Goal: Answer question/provide support

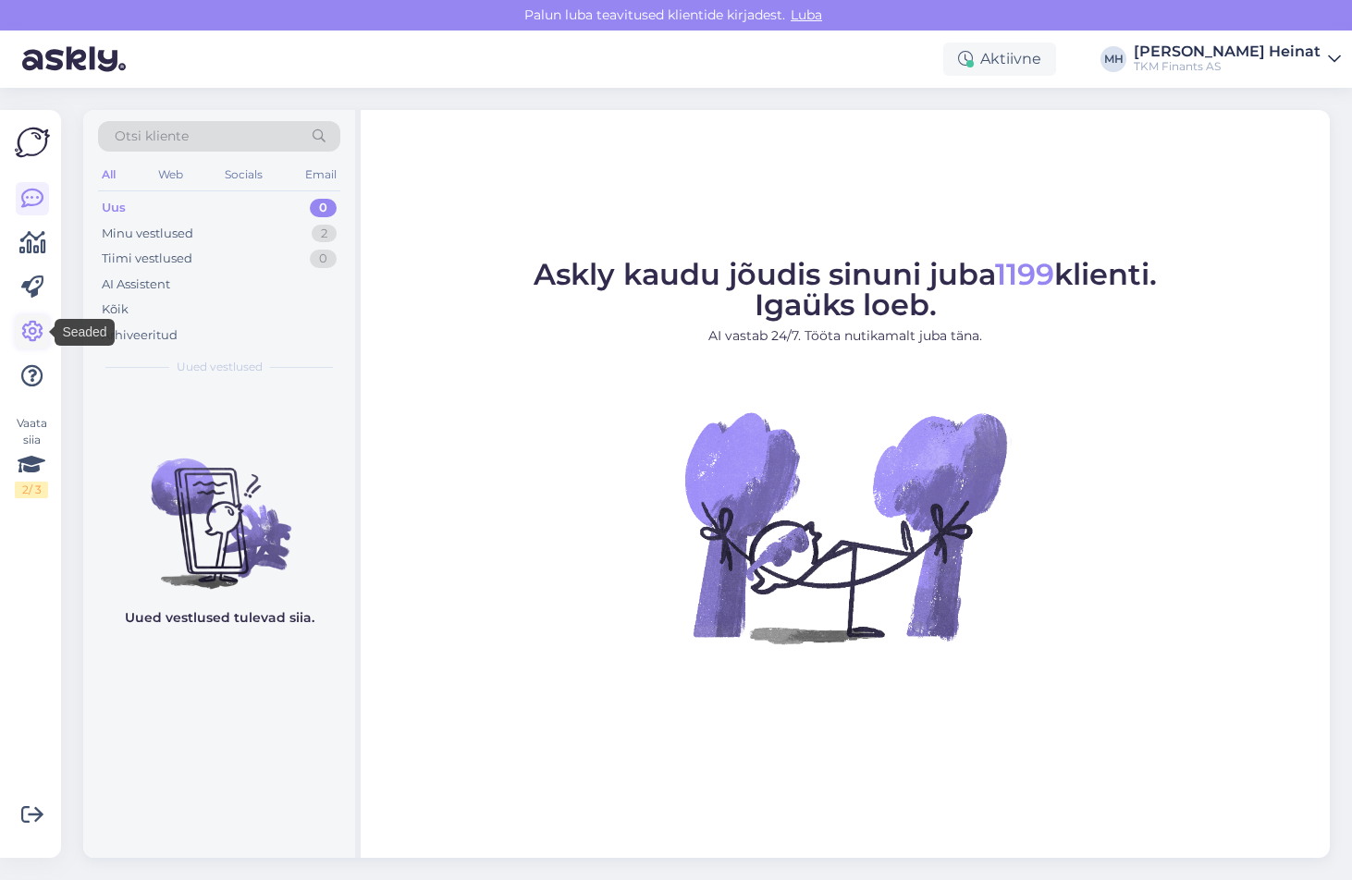
click at [33, 331] on icon at bounding box center [32, 332] width 22 height 22
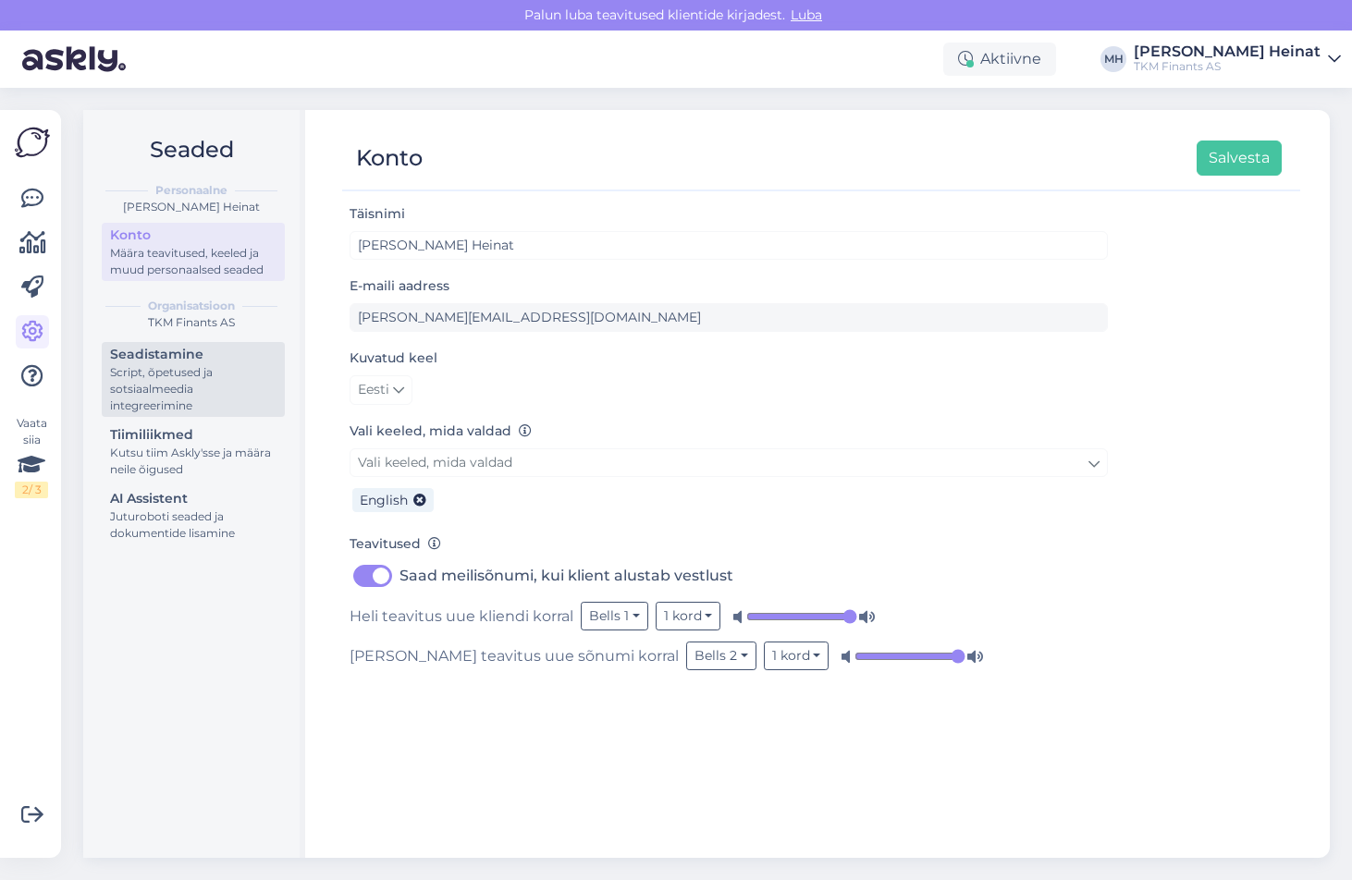
click at [174, 374] on div "Script, õpetused ja sotsiaalmeedia integreerimine" at bounding box center [193, 389] width 166 height 50
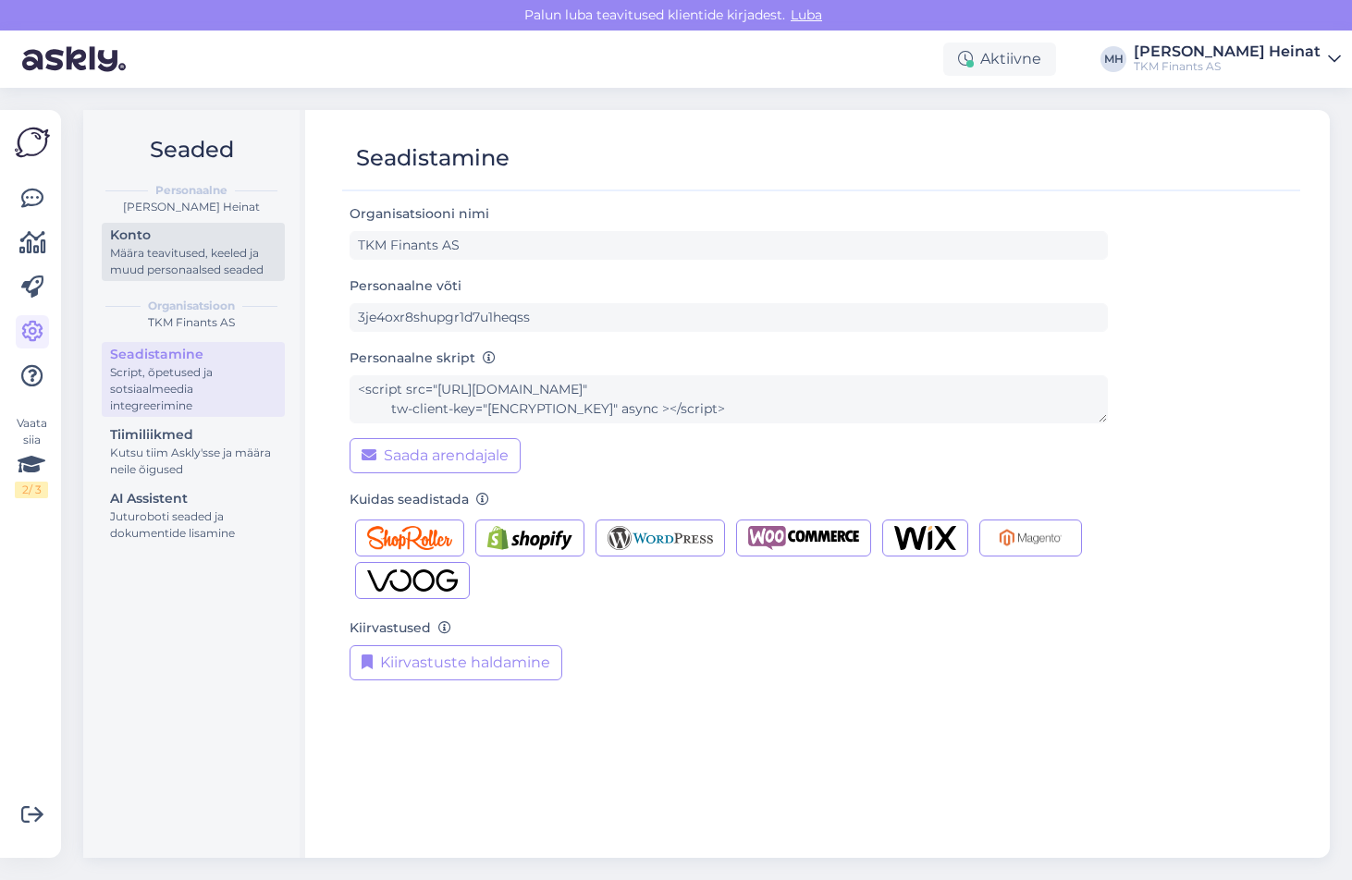
click at [130, 263] on div "Määra teavitused, keeled ja muud personaalsed seaded" at bounding box center [193, 261] width 166 height 33
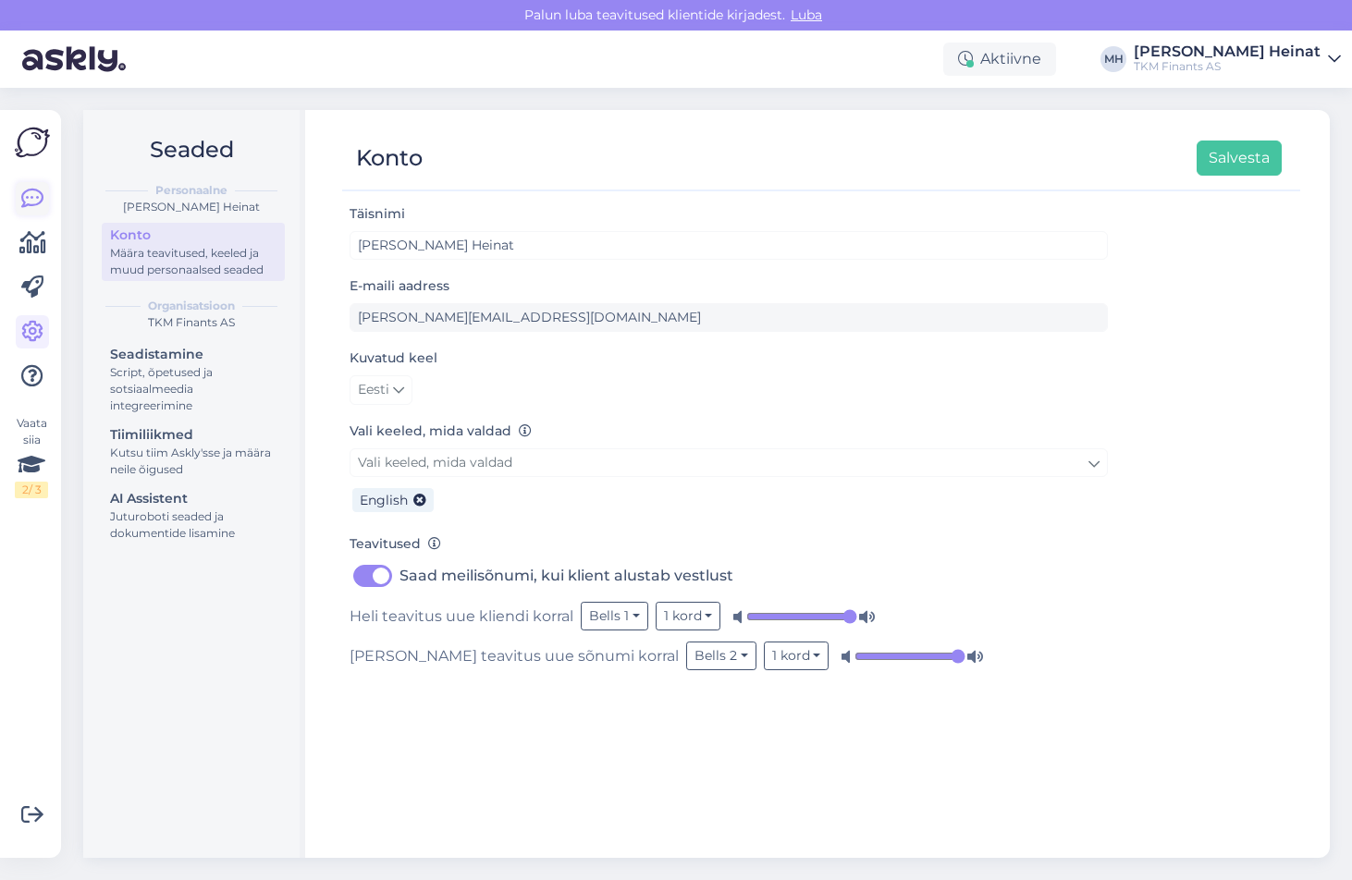
click at [31, 196] on icon at bounding box center [32, 199] width 22 height 22
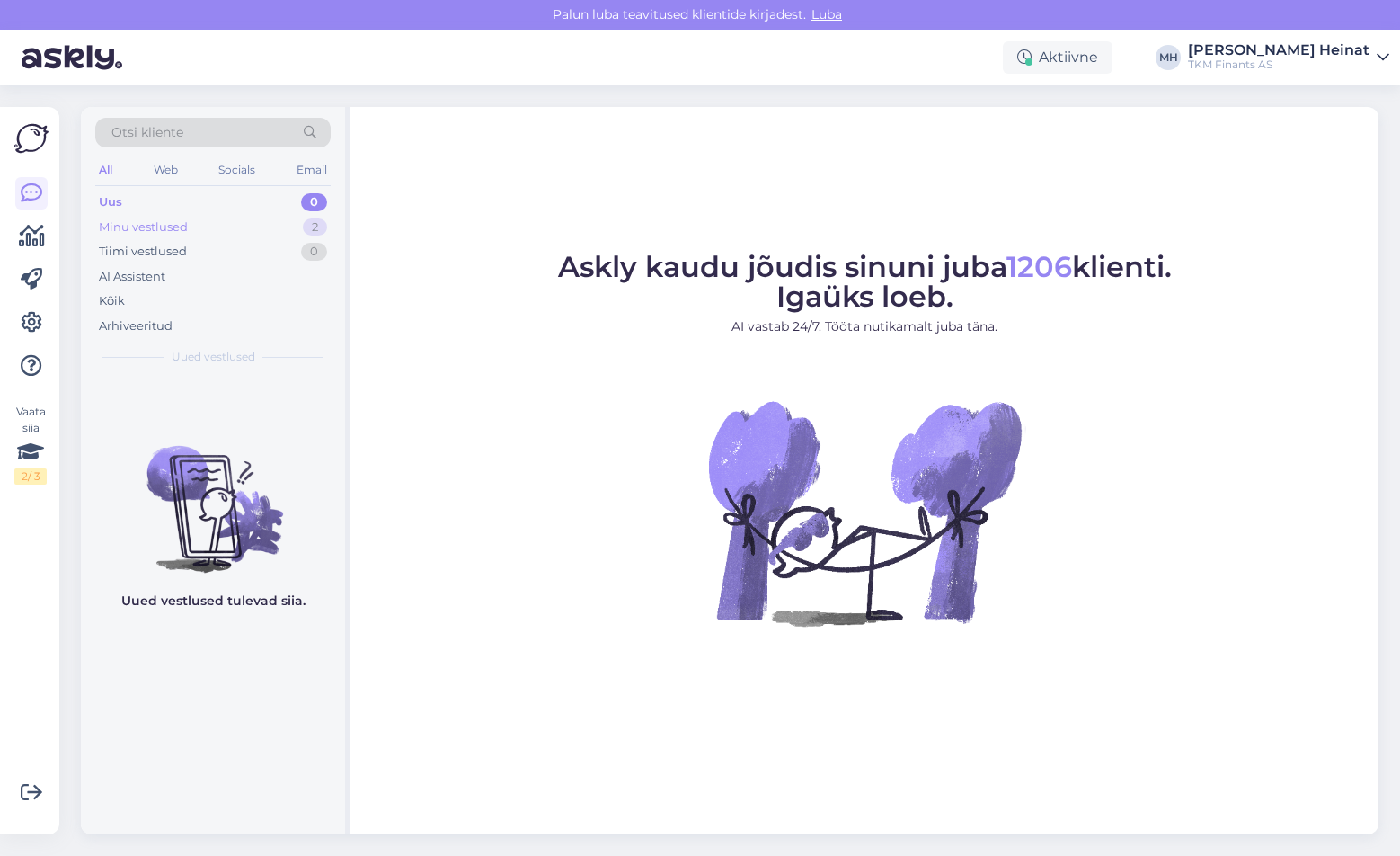
click at [149, 221] on div "Minu vestlused" at bounding box center [144, 228] width 89 height 18
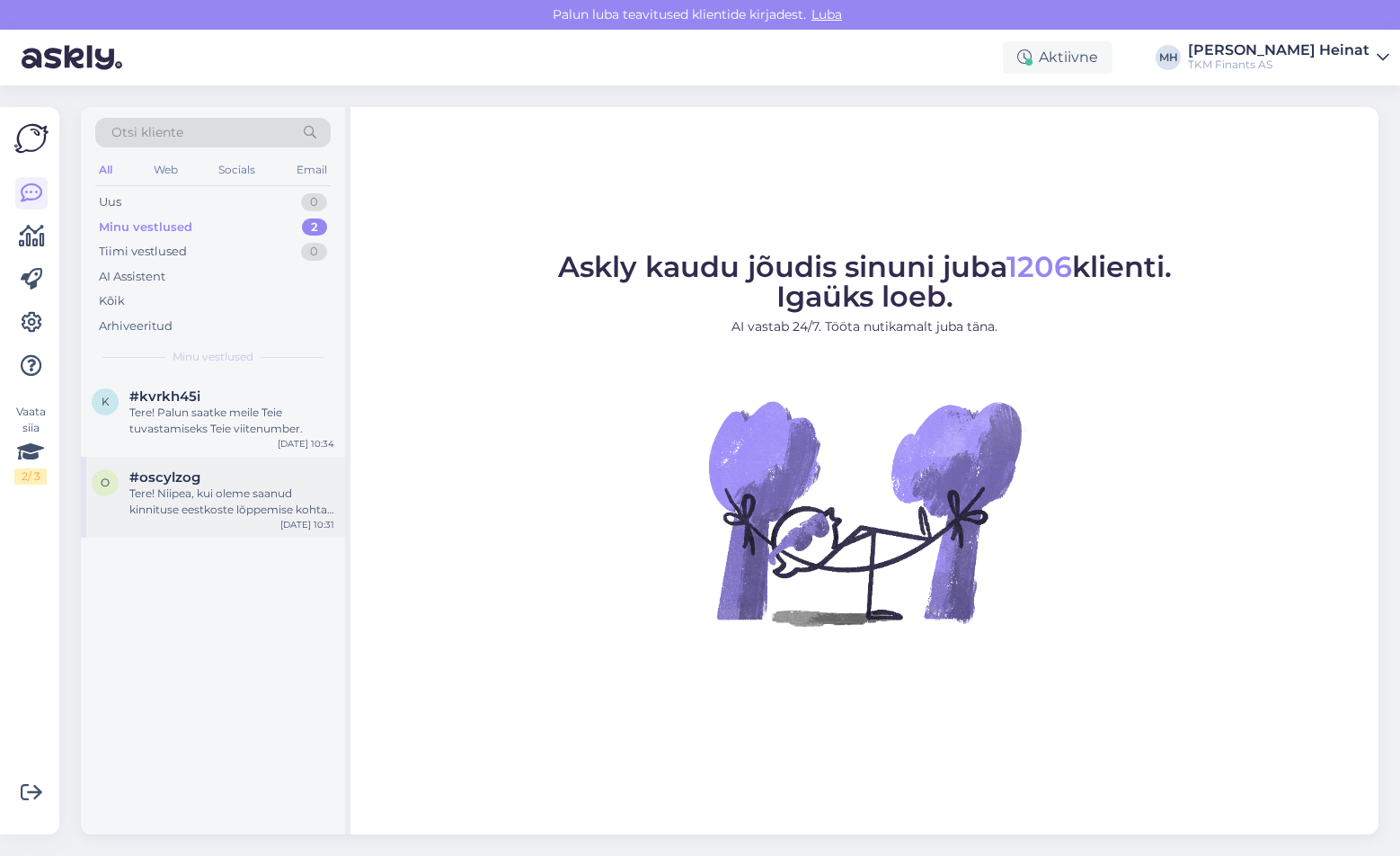
click at [200, 483] on div "#oscylzog" at bounding box center [231, 478] width 205 height 17
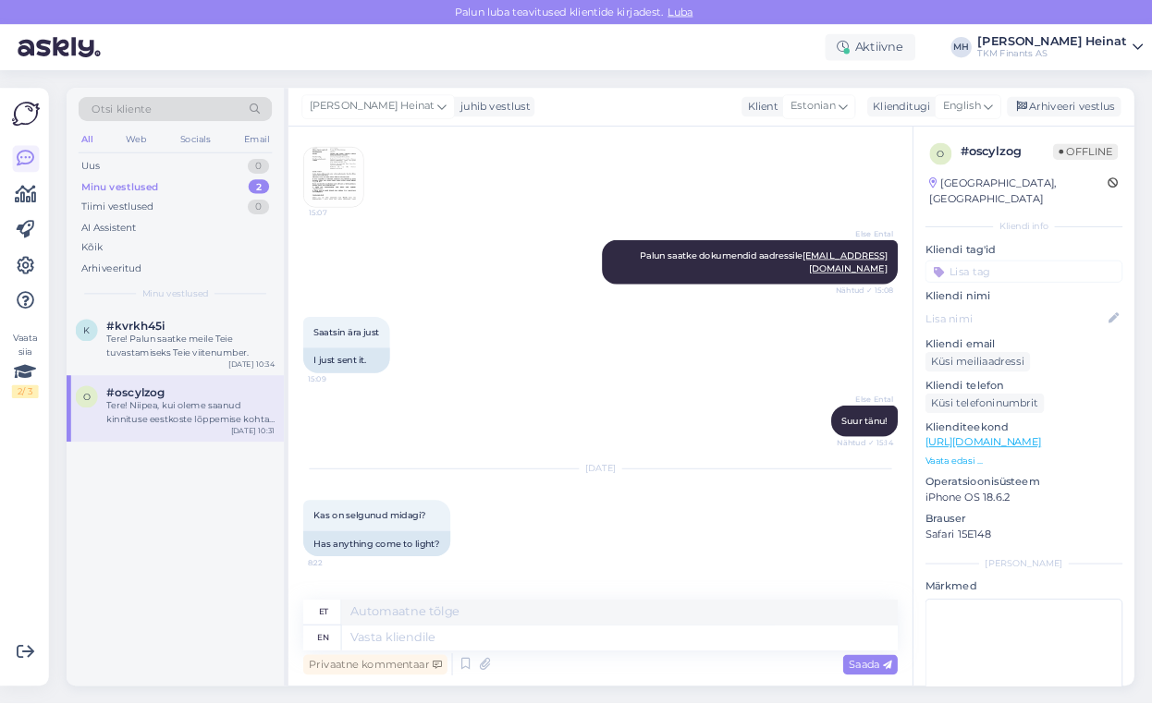
scroll to position [1553, 0]
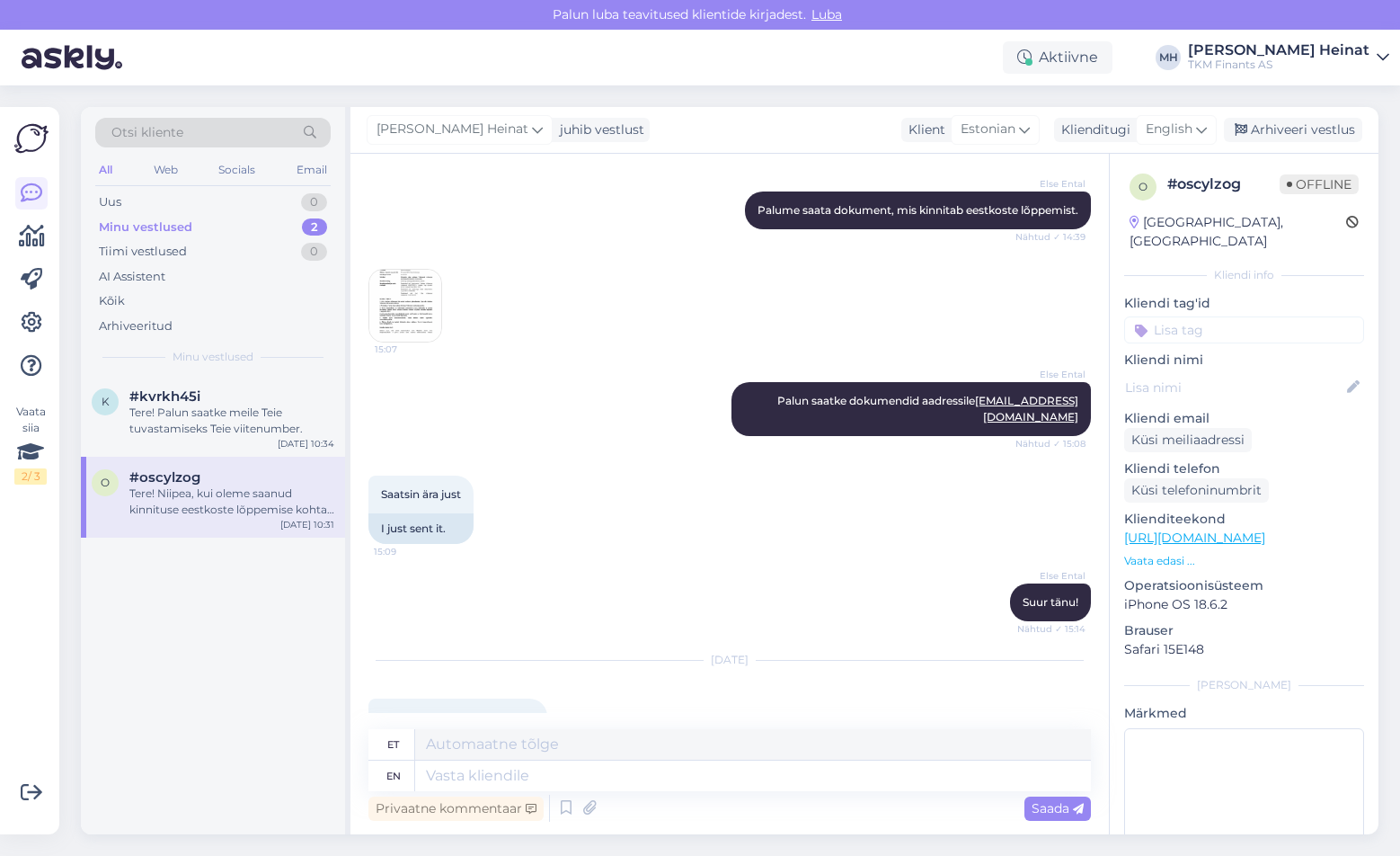
click at [410, 300] on img at bounding box center [405, 305] width 72 height 72
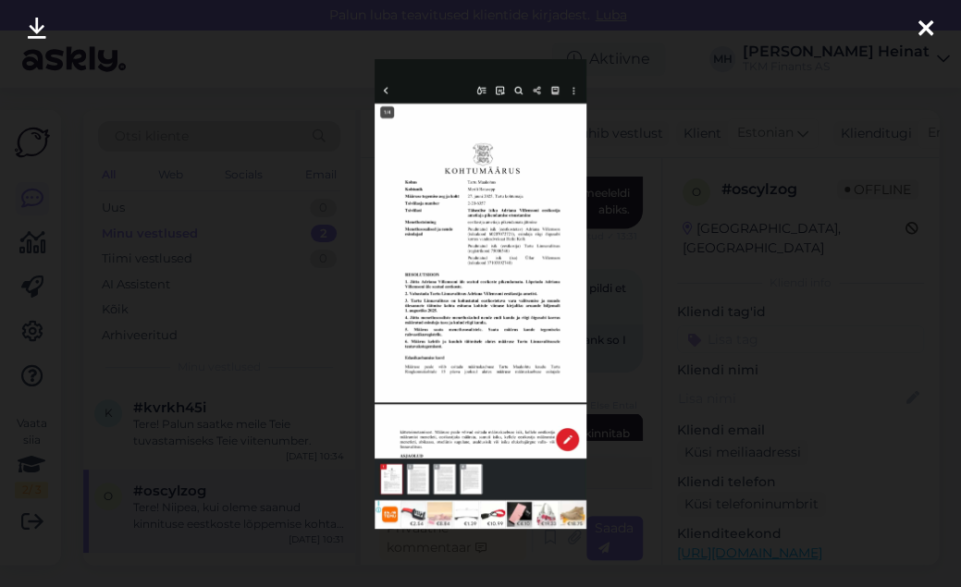
click at [499, 272] on img at bounding box center [479, 294] width 211 height 470
click at [475, 266] on img at bounding box center [479, 294] width 211 height 470
click at [506, 248] on img at bounding box center [479, 294] width 211 height 470
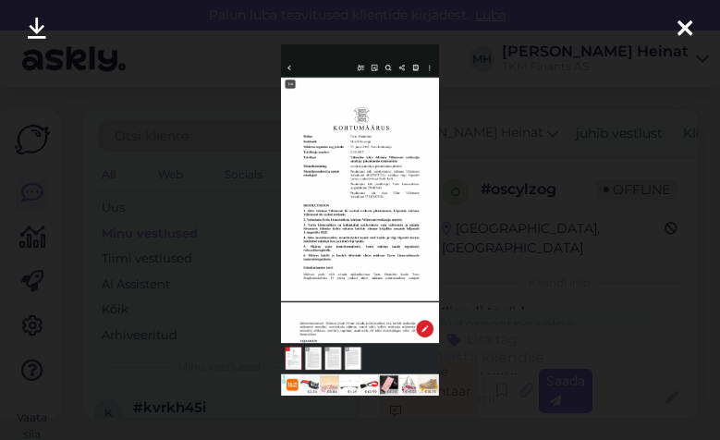
click at [689, 30] on icon at bounding box center [685, 30] width 15 height 24
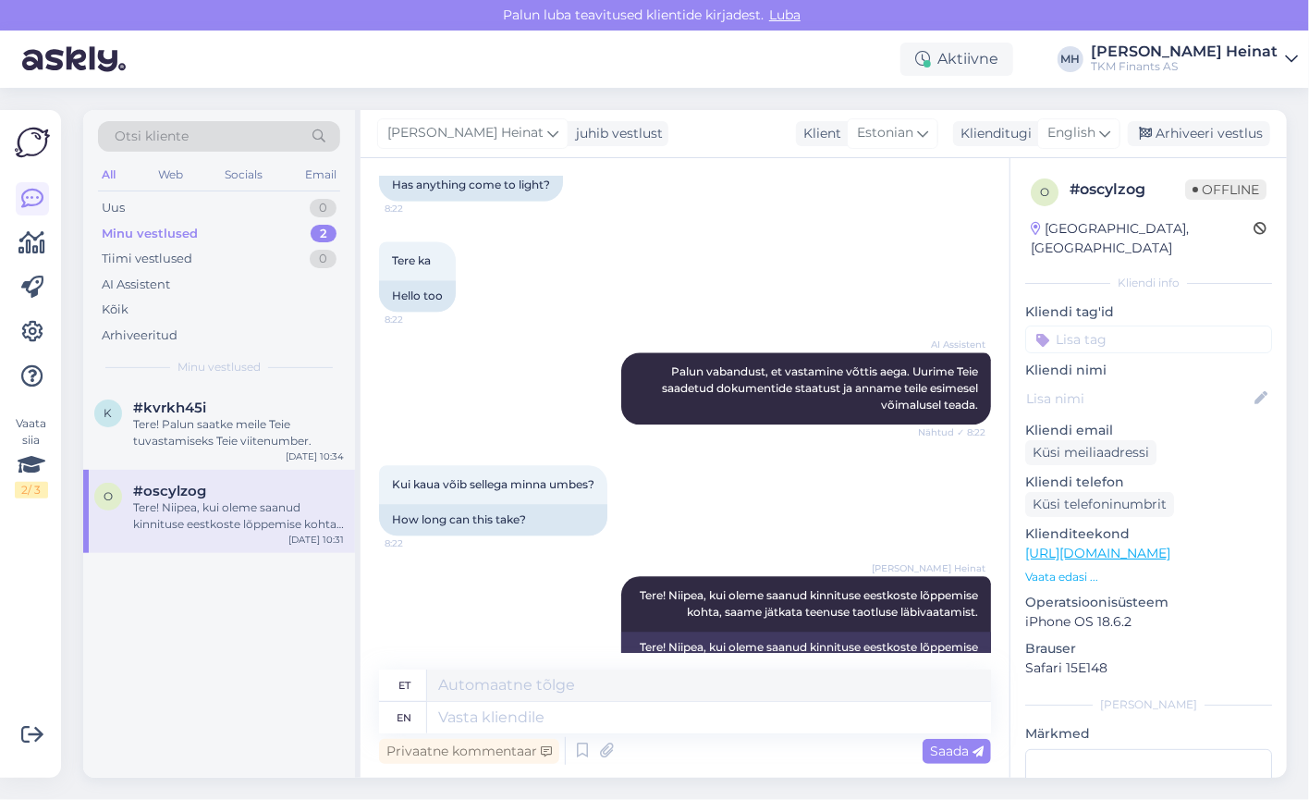
scroll to position [2186, 0]
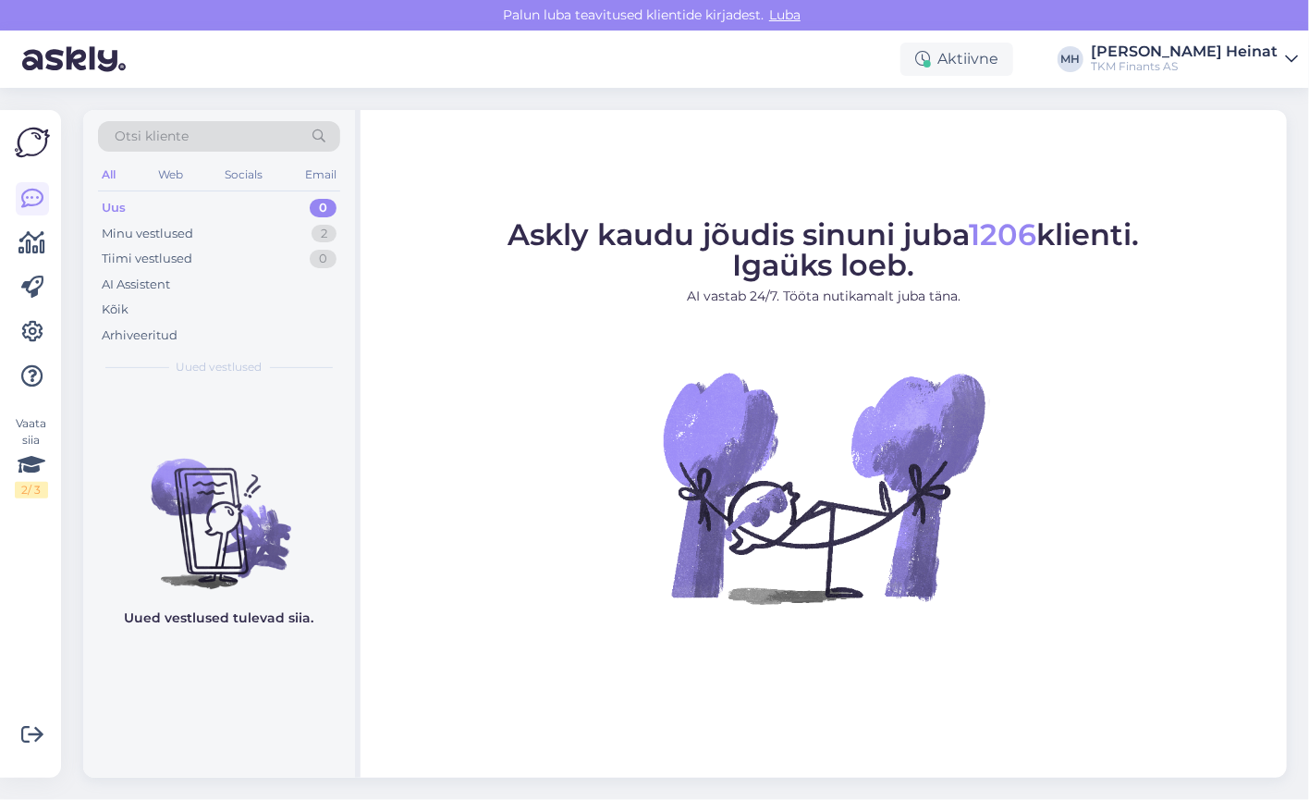
click at [1231, 491] on figure "Askly kaudu jõudis sinuni juba 1206 klienti. Igaüks loeb. AI vastab 24/7. Tööta…" at bounding box center [823, 437] width 893 height 434
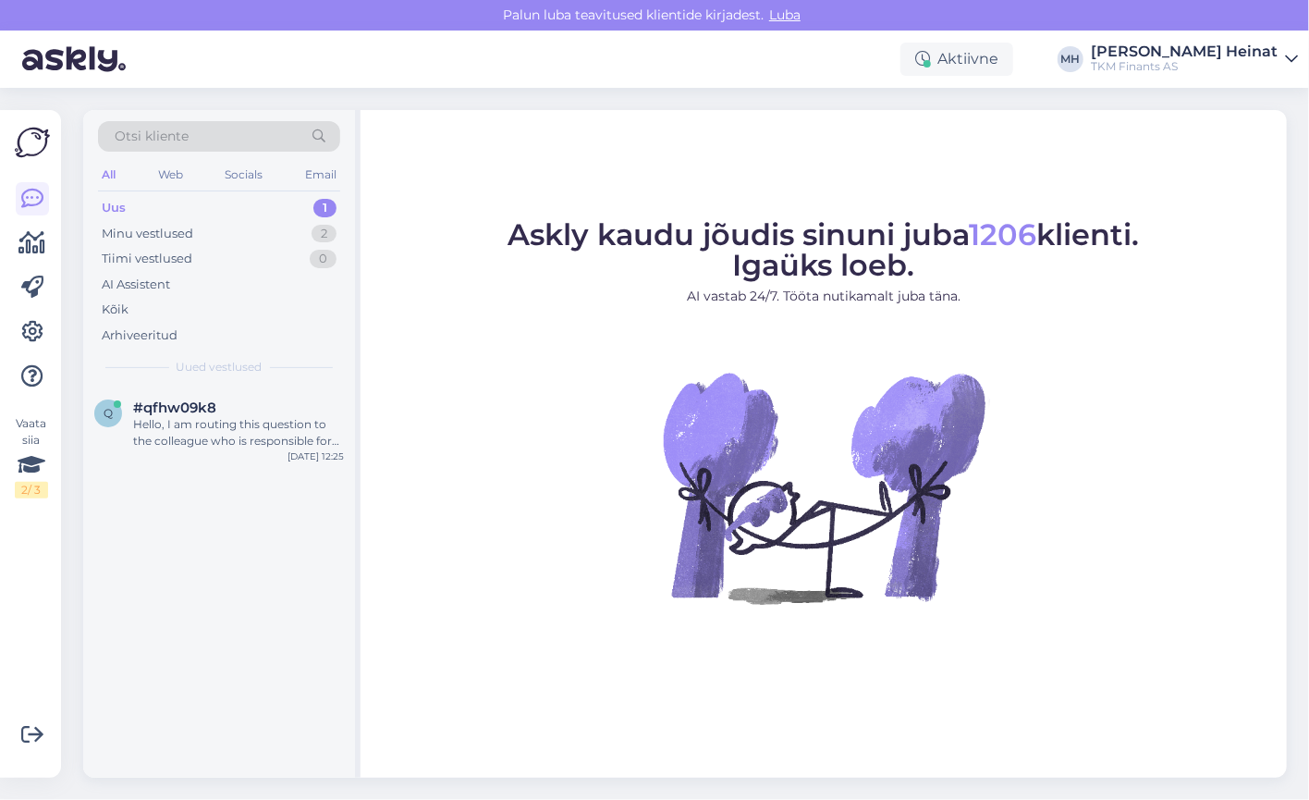
click at [120, 202] on div "Uus" at bounding box center [114, 208] width 24 height 18
click at [167, 422] on div "Hello, I am routing this question to the colleague who is responsible for this …" at bounding box center [238, 432] width 211 height 33
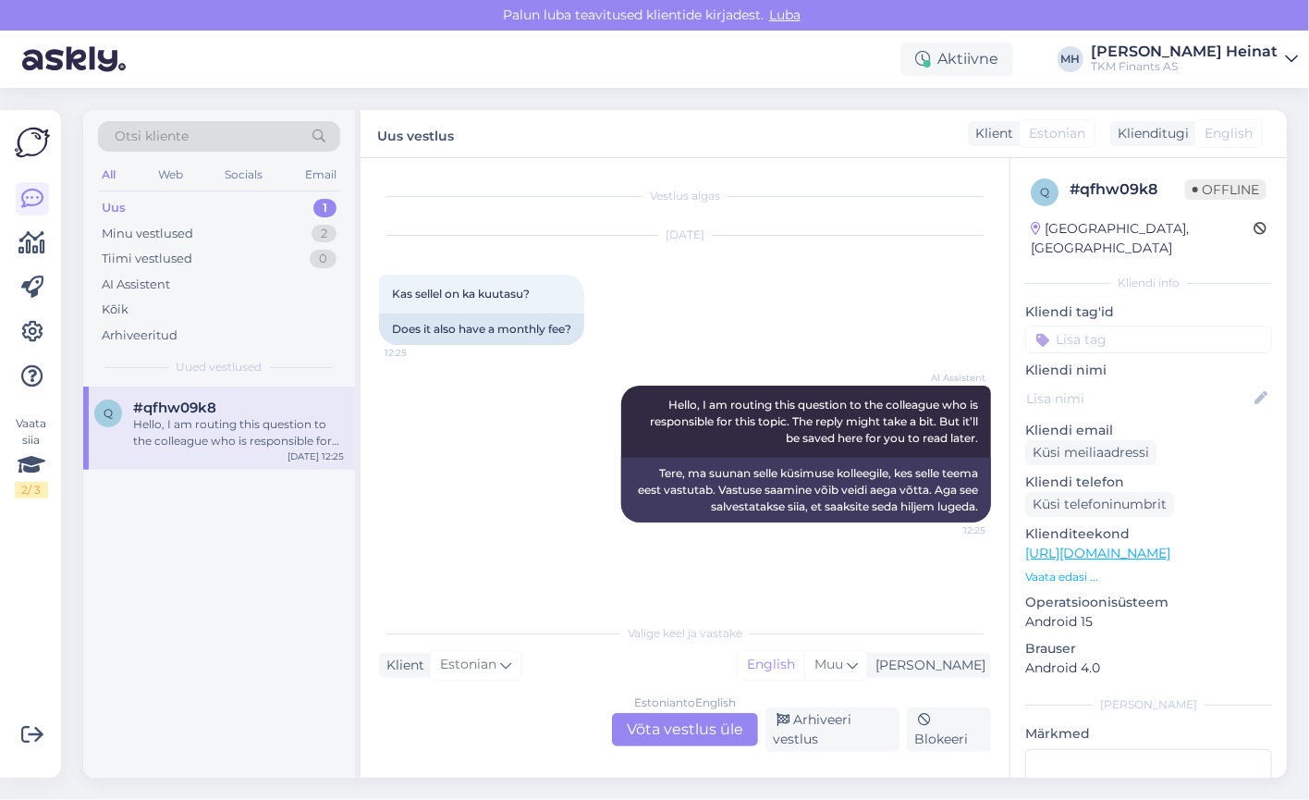
click at [693, 732] on div "Estonian to English Võta vestlus üle" at bounding box center [685, 729] width 146 height 33
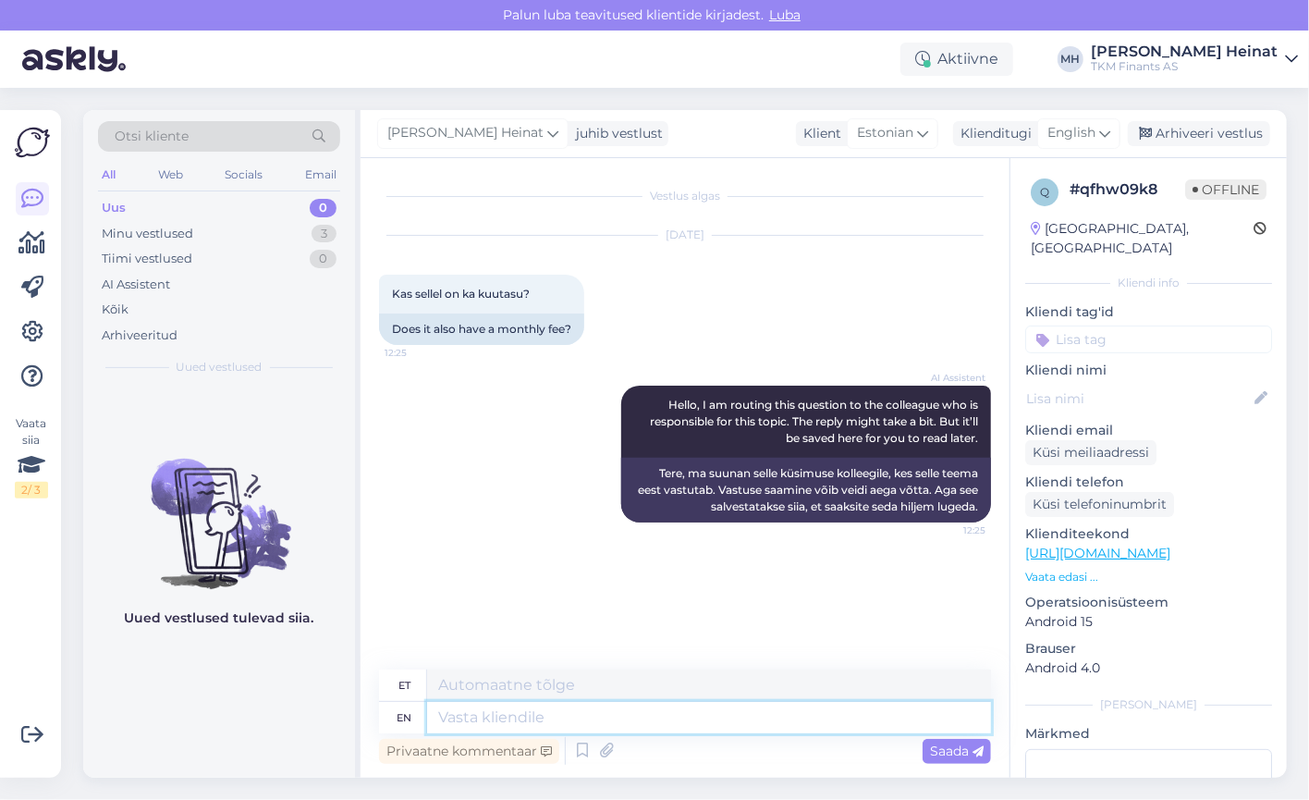
click at [610, 711] on textarea at bounding box center [709, 717] width 564 height 31
type textarea "Tere"
type textarea "Tere!"
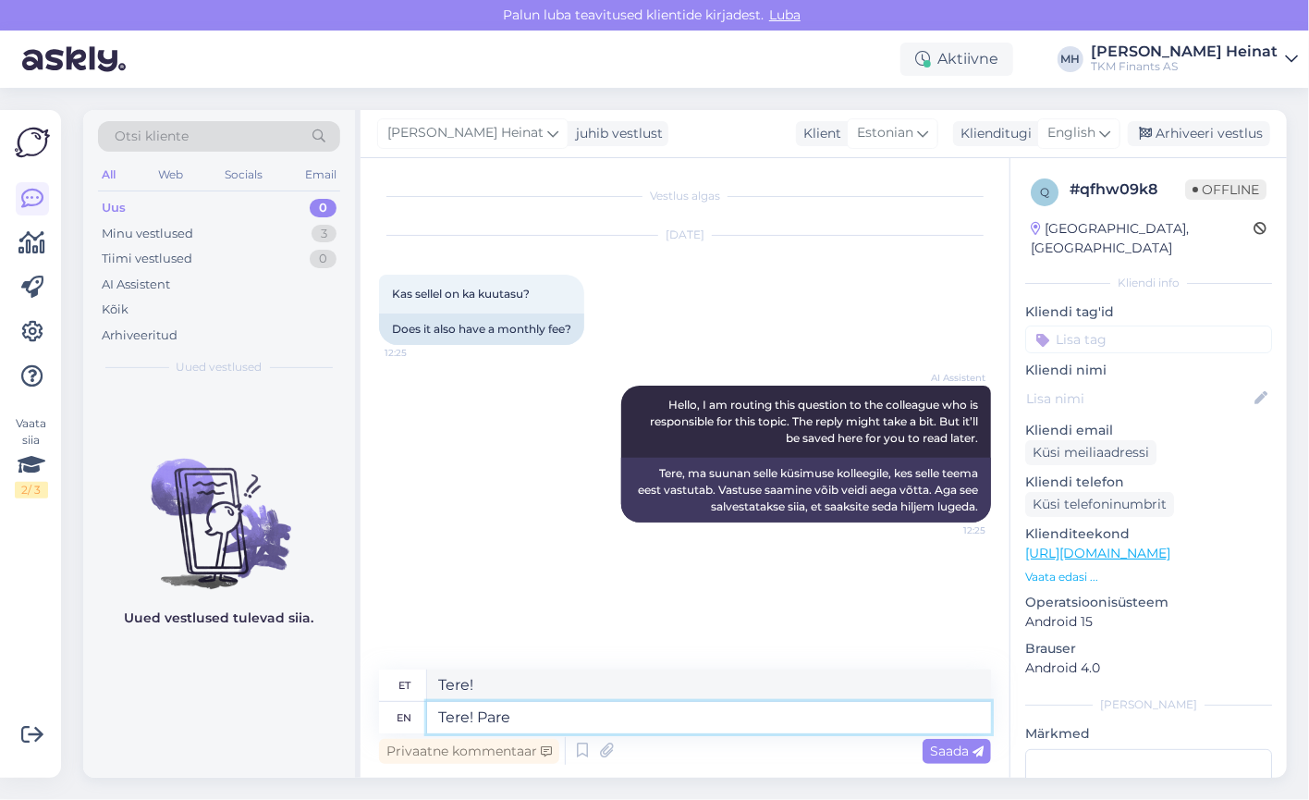
type textarea "Tere! Par"
type textarea "Tere! Pare"
type textarea "Tere! Partner"
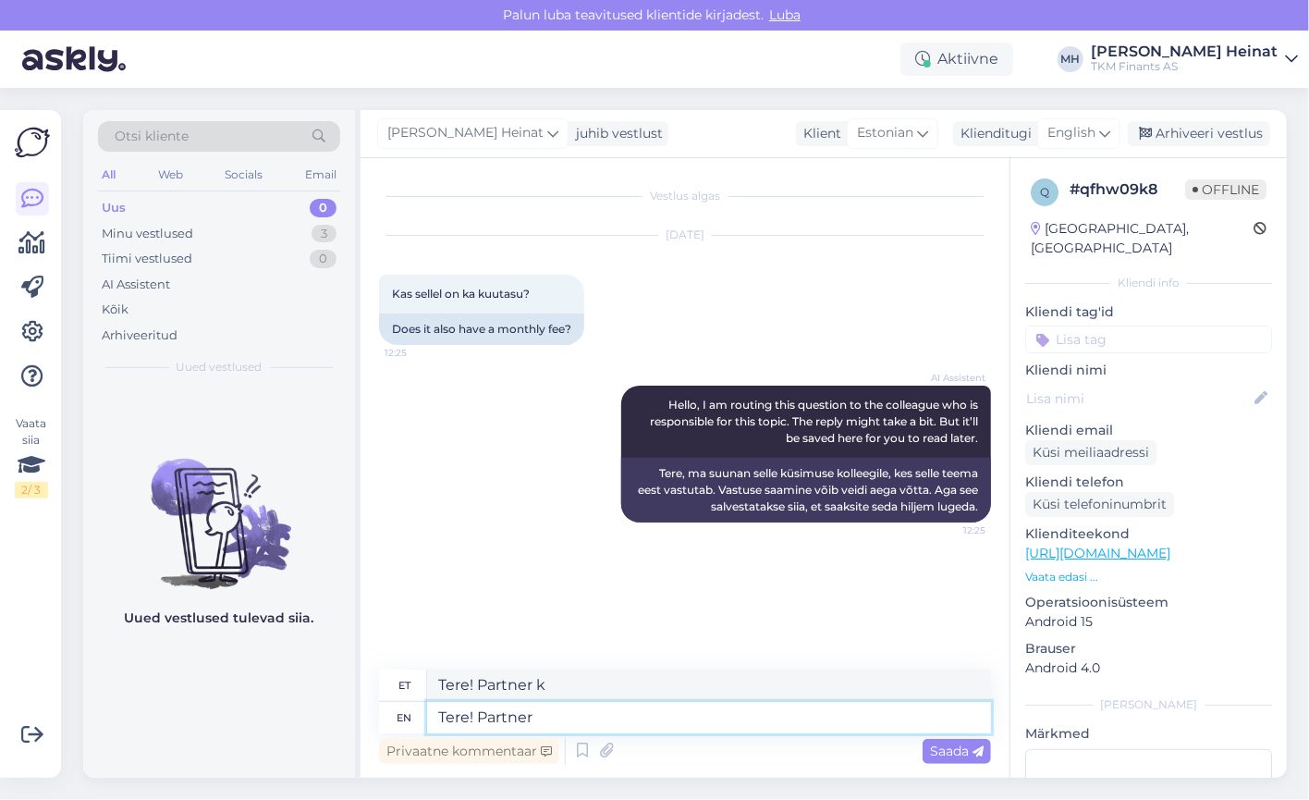
type textarea "Tere! Partner"
type textarea "Tere! Partner Kuukaardi"
type textarea "Tere! Partner Kuukaarti"
type textarea "Tere! Partner Kuukaardi teenustel"
type textarea "Tere! Partner Kuukaardi teenused"
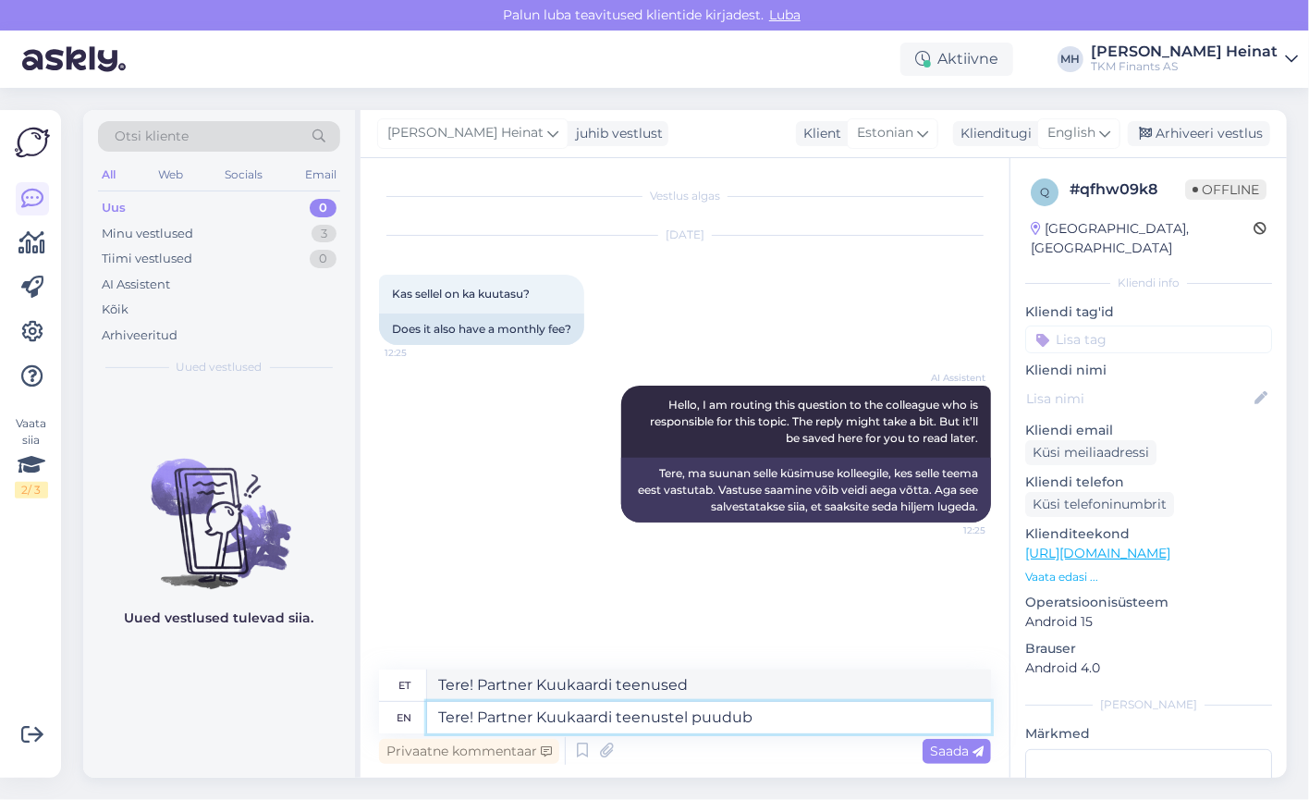
type textarea "Tere! Partner Kuukaardi teenustel puudub"
type textarea "Tere! Partner Kuukaardi teenustel puudub kuutas"
type textarea "Tere! Partner Kuukaardi teenustel puudub kuutasu"
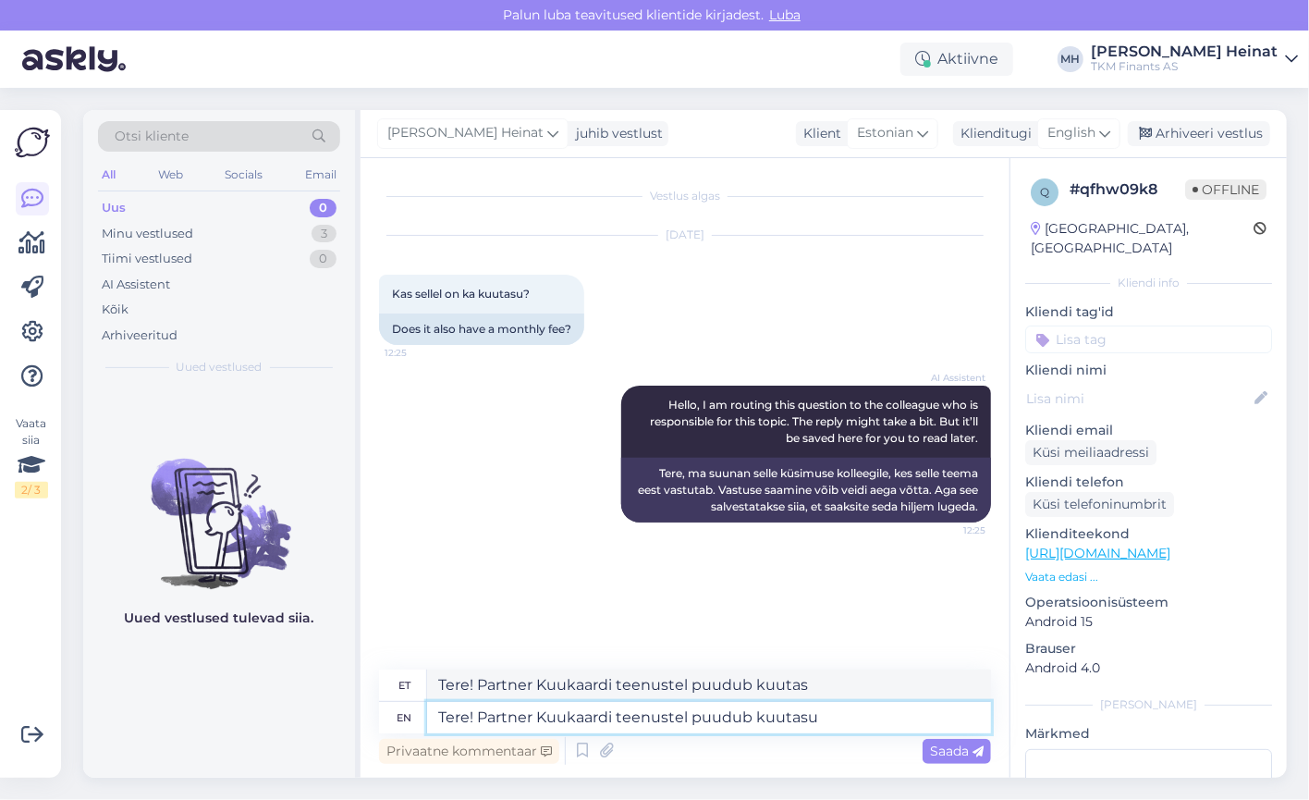
type textarea "Tere! Partner Kuukaardi teenustel puudub kuutasu"
type textarea "Tere! Partner Kuukaardi teenustel puudub kuutasu."
click at [940, 754] on span "Saada" at bounding box center [957, 750] width 54 height 17
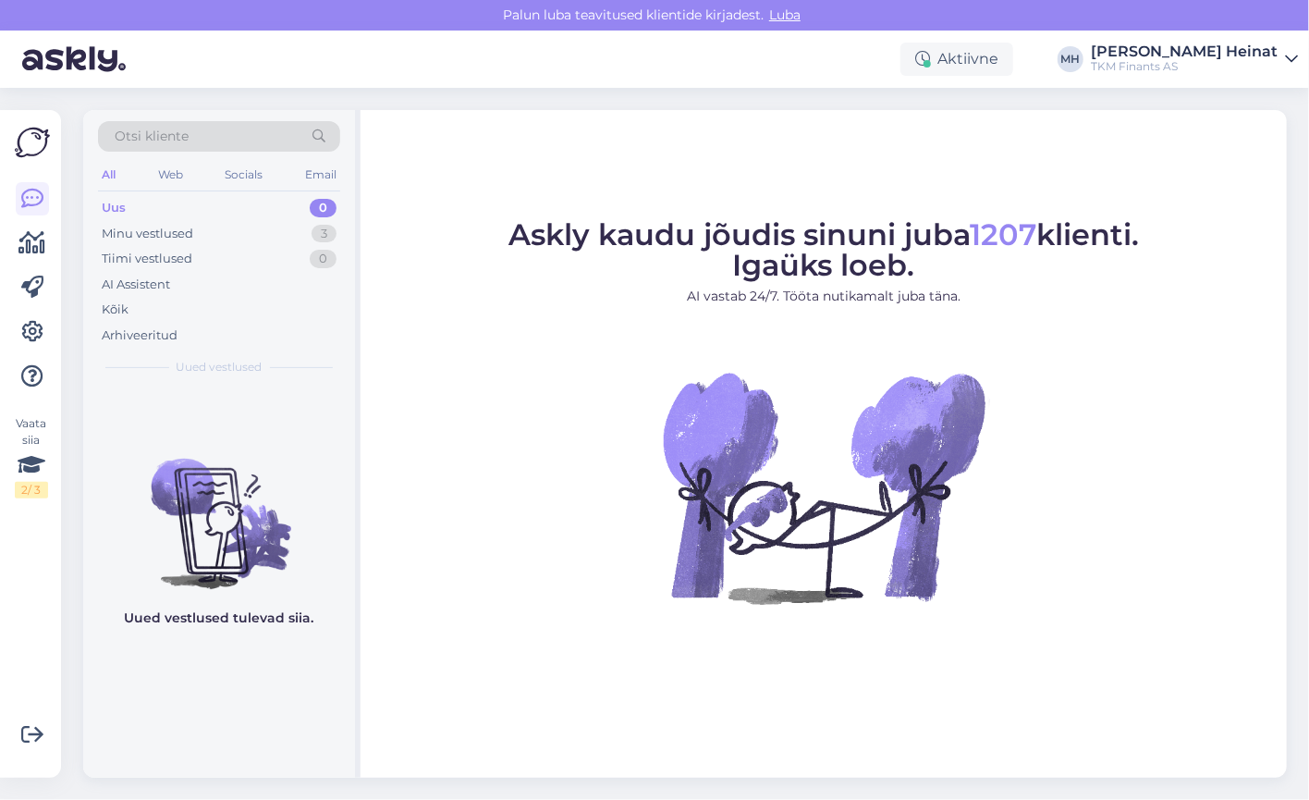
click at [443, 508] on figure "Askly kaudu jõudis sinuni juba 1207 klienti. Igaüks loeb. AI vastab 24/7. Tööta…" at bounding box center [823, 437] width 893 height 434
